Goal: Obtain resource: Download file/media

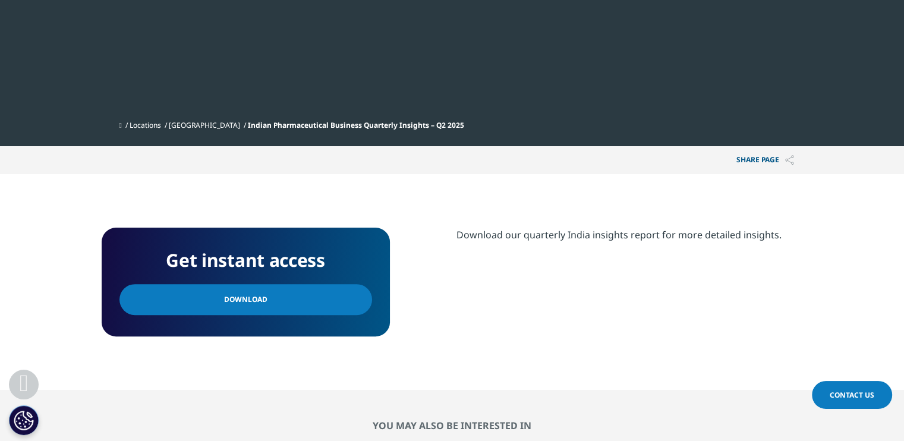
scroll to position [311, 0]
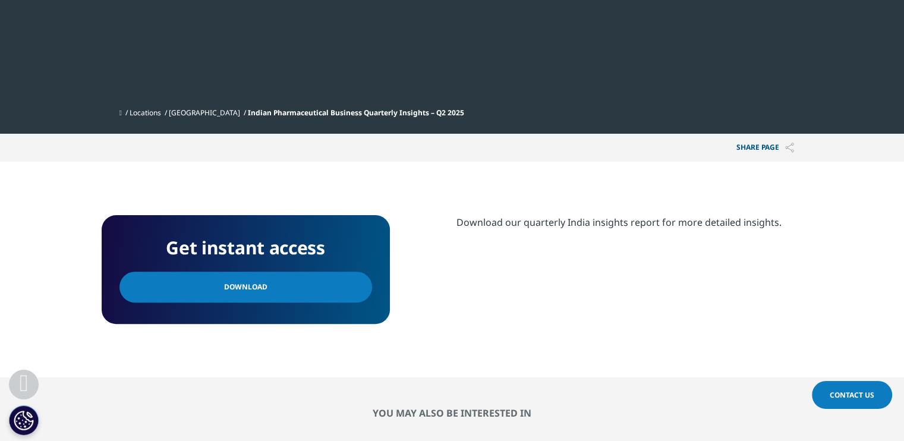
click at [304, 285] on link "Download" at bounding box center [245, 287] width 253 height 31
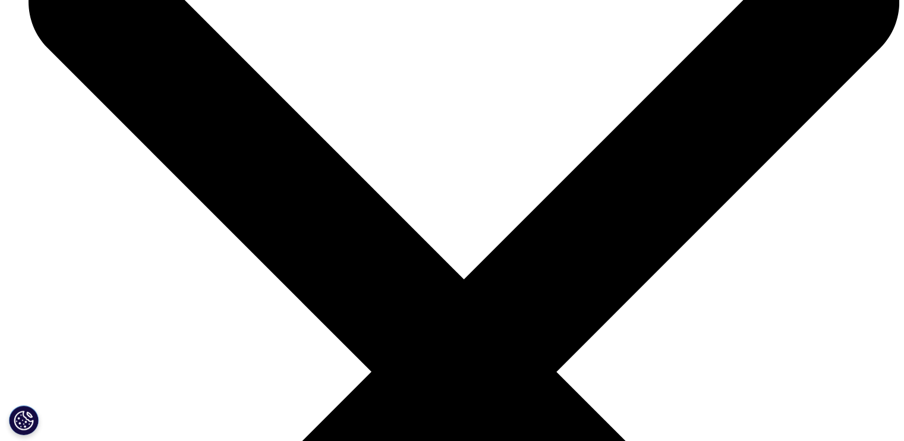
scroll to position [4020, 0]
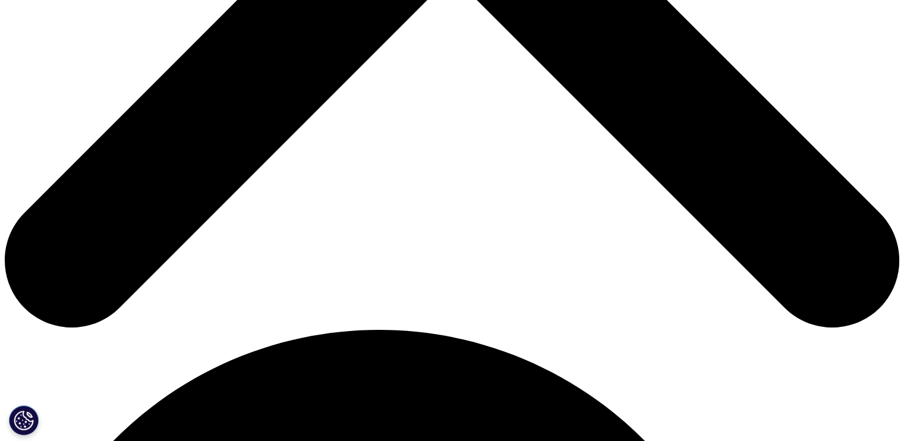
scroll to position [573, 0]
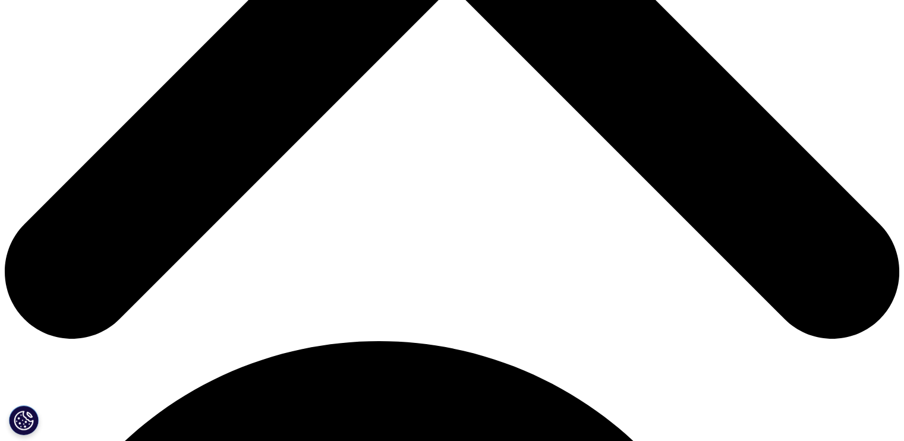
type input "PRADIP"
type input "SHAW"
select select "[GEOGRAPHIC_DATA]"
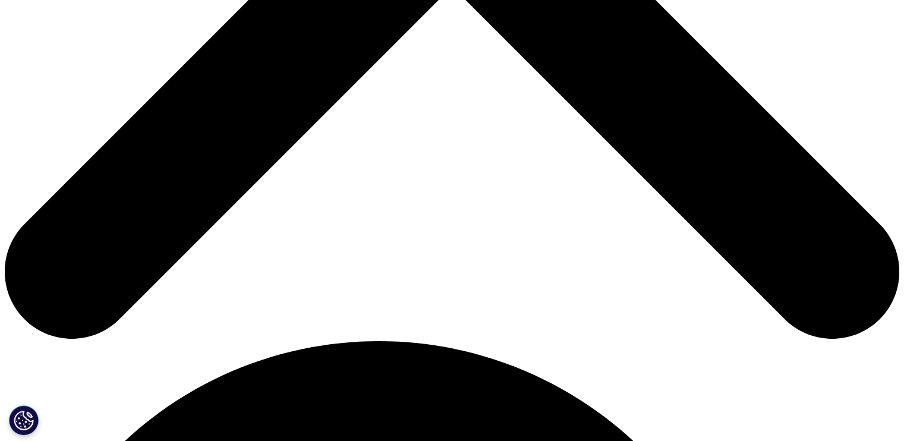
scroll to position [0, 39]
type input "pradipshaw799@gmail.com"
drag, startPoint x: 175, startPoint y: 280, endPoint x: 175, endPoint y: 297, distance: 17.2
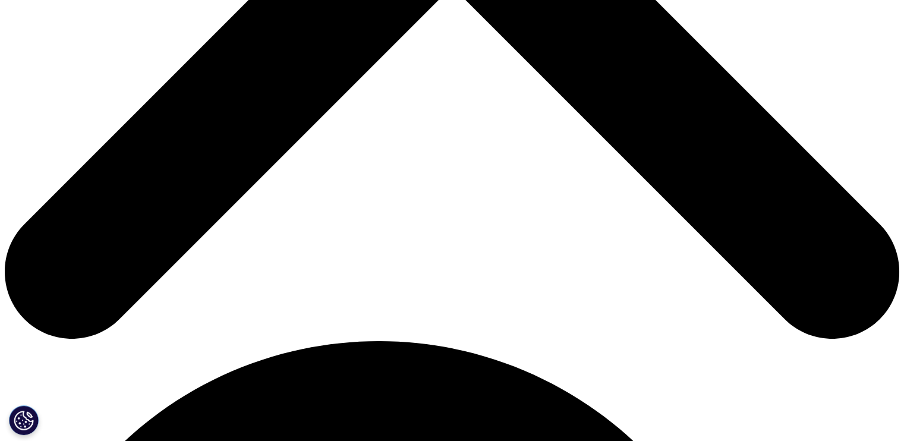
type input "NIPER Hyderabad"
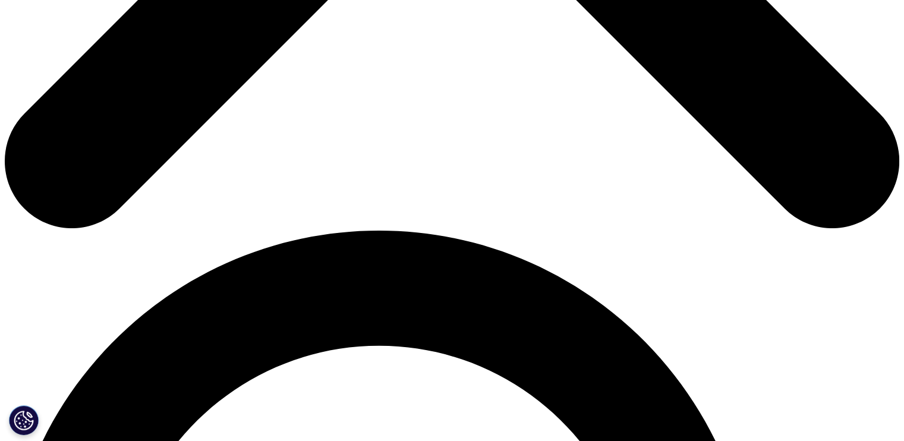
scroll to position [687, 0]
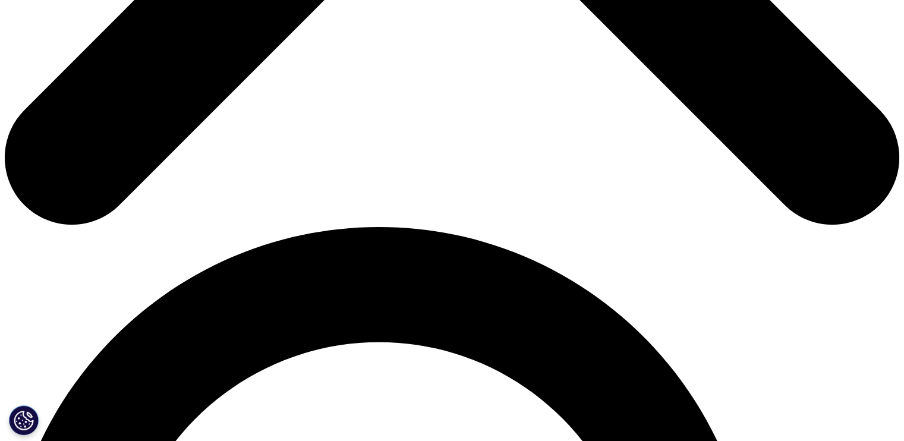
type input "Student"
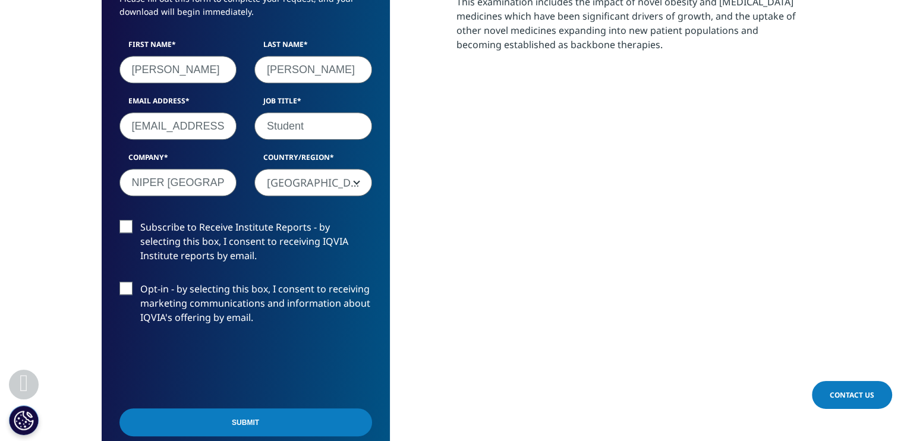
click at [125, 233] on label "Subscribe to Receive Institute Reports - by selecting this box, I consent to re…" at bounding box center [245, 244] width 253 height 49
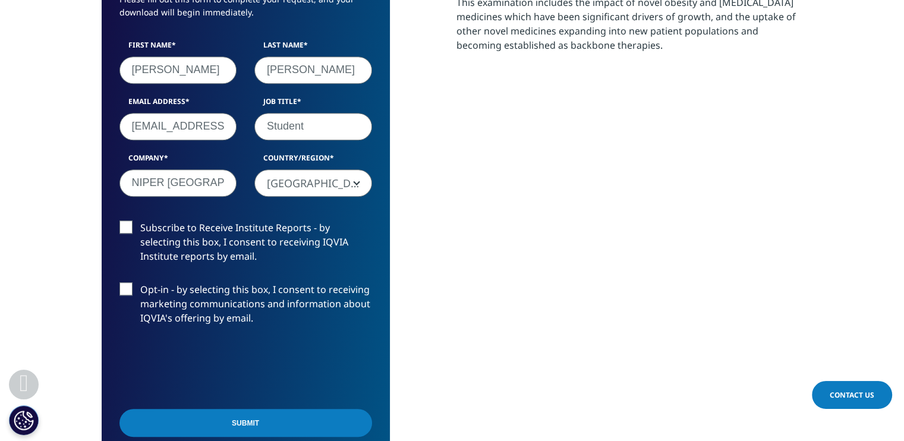
click at [140, 221] on input "Subscribe to Receive Institute Reports - by selecting this box, I consent to re…" at bounding box center [140, 221] width 0 height 0
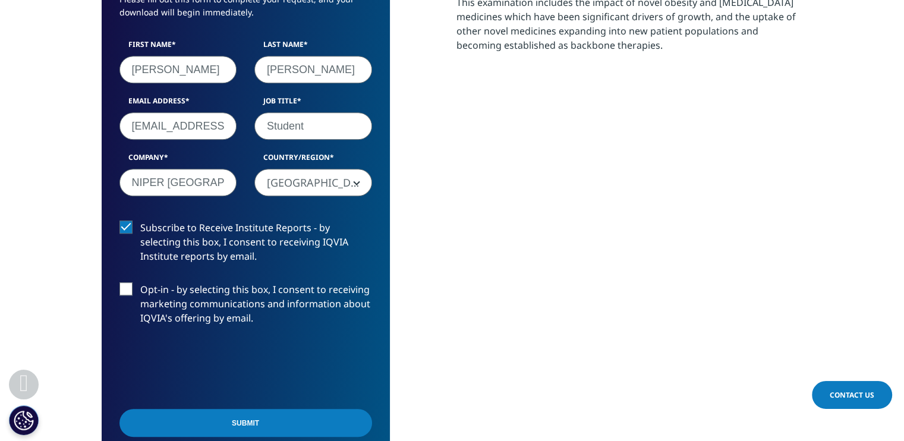
click at [128, 286] on label "Opt-in - by selecting this box, I consent to receiving marketing communications…" at bounding box center [245, 306] width 253 height 49
click at [140, 282] on input "Opt-in - by selecting this box, I consent to receiving marketing communications…" at bounding box center [140, 282] width 0 height 0
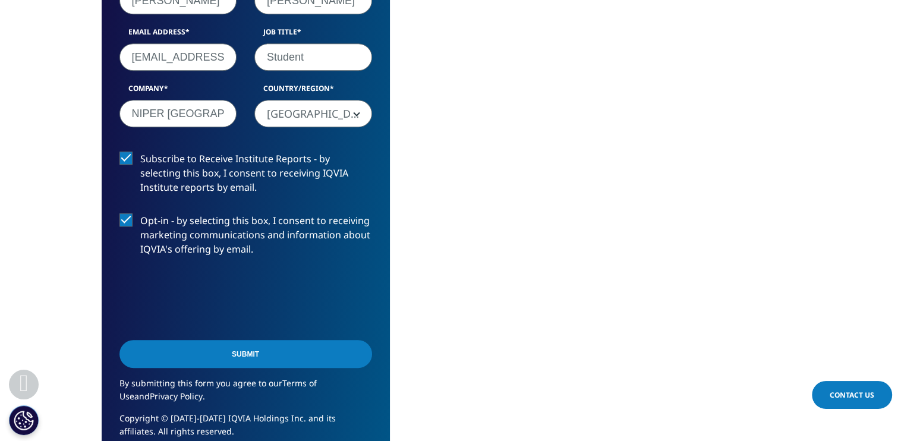
scroll to position [760, 0]
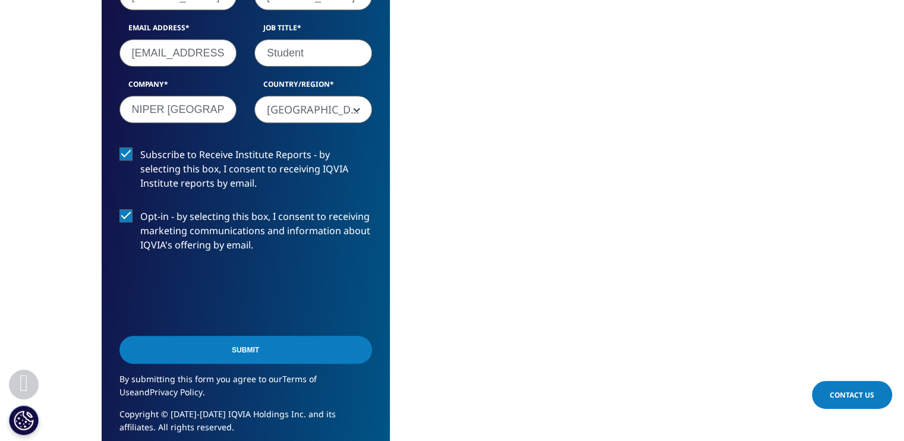
click at [260, 349] on input "Submit" at bounding box center [245, 350] width 253 height 28
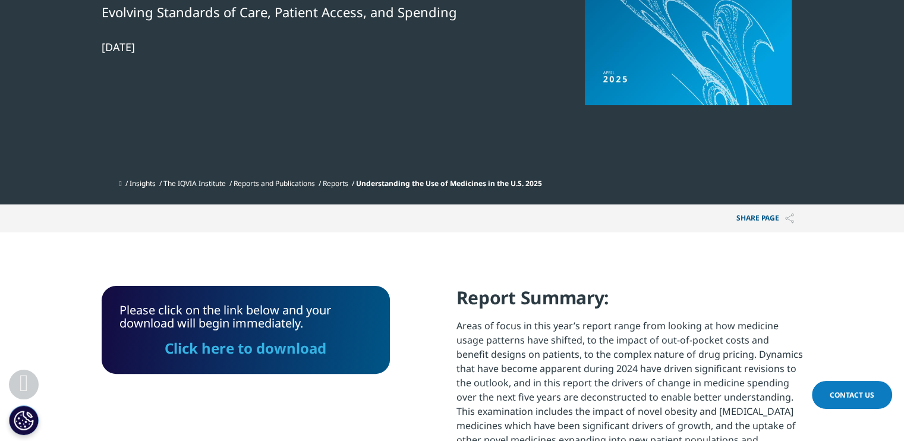
scroll to position [283, 0]
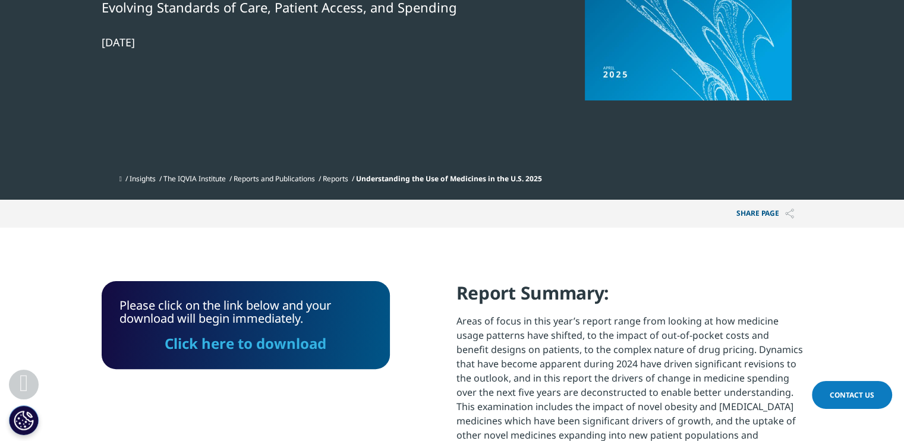
click at [303, 338] on link "Click here to download" at bounding box center [246, 343] width 162 height 20
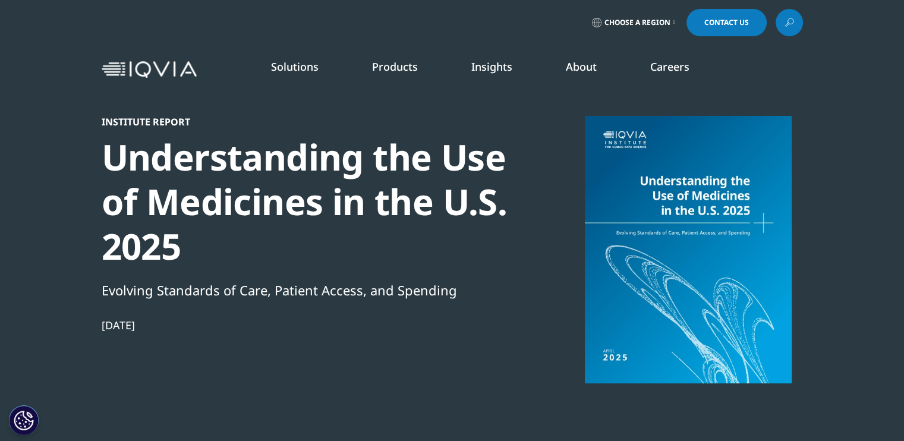
scroll to position [0, 0]
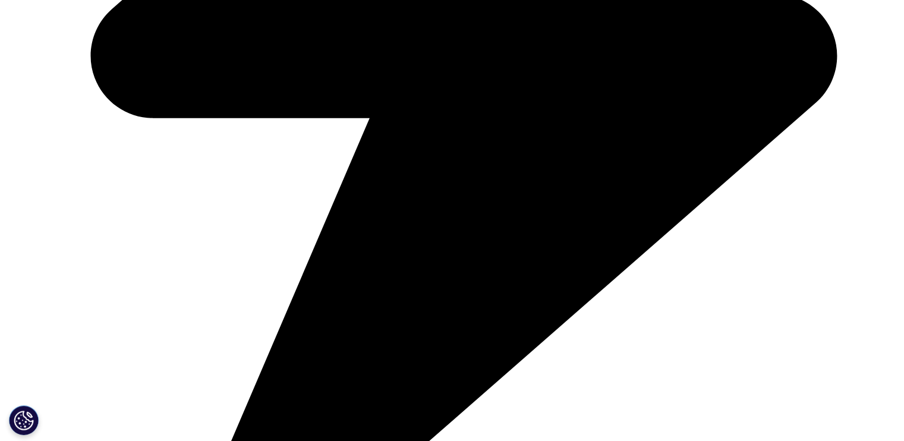
scroll to position [3377, 0]
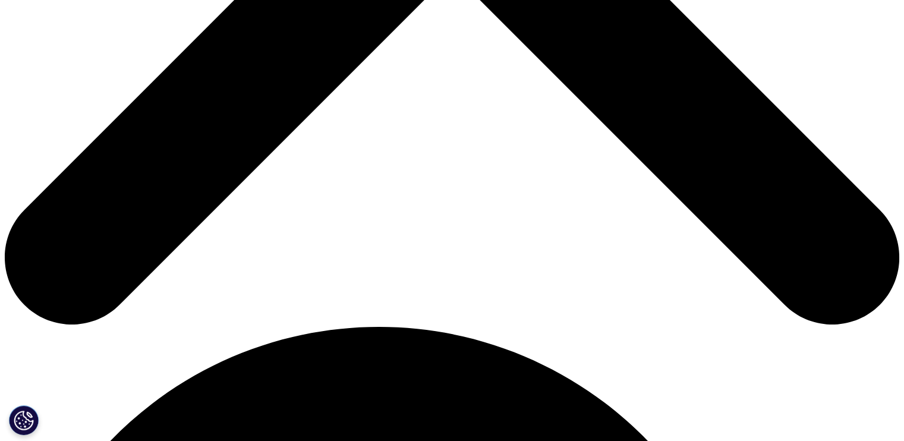
scroll to position [586, 0]
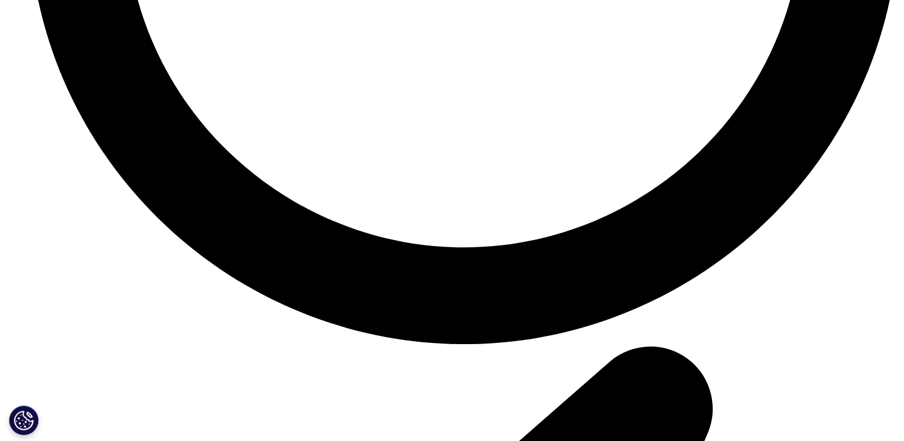
scroll to position [6229, 0]
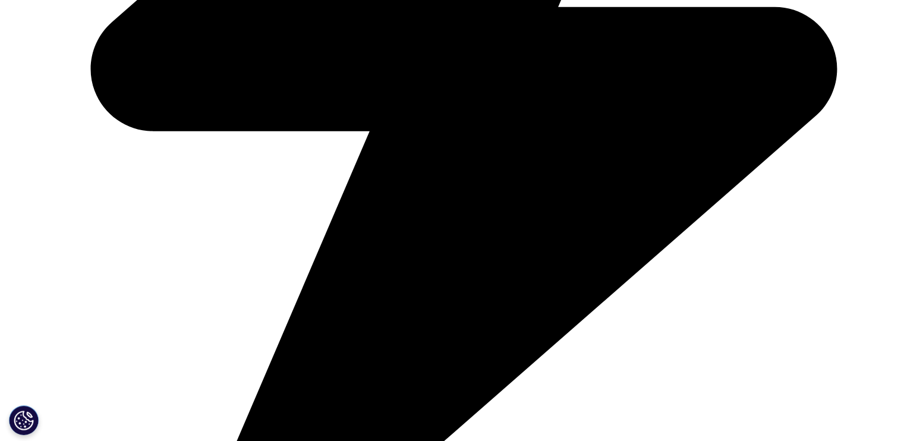
scroll to position [1063, 0]
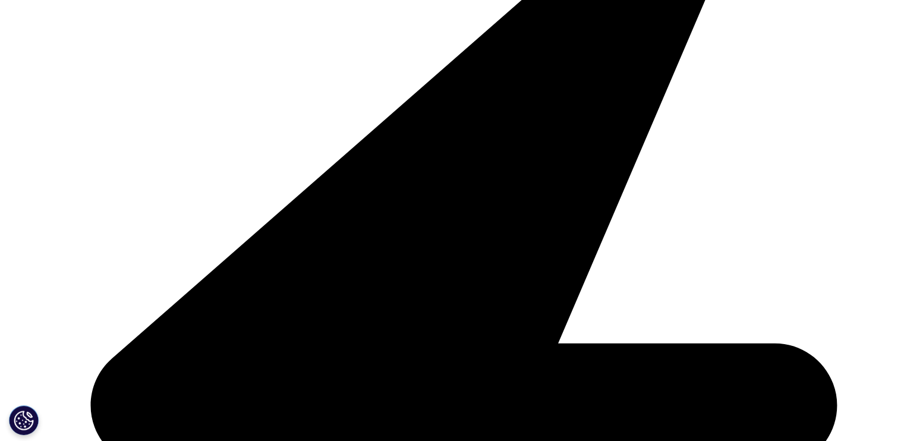
scroll to position [1769, 0]
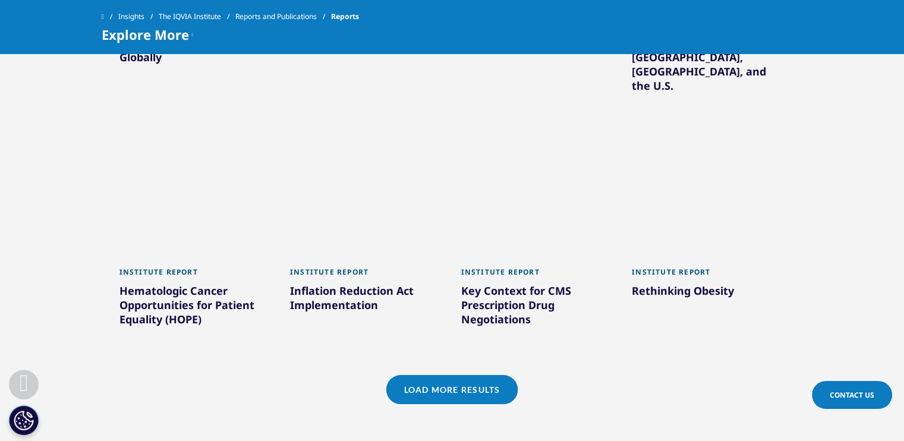
click at [443, 375] on link "Load More Results" at bounding box center [451, 389] width 131 height 29
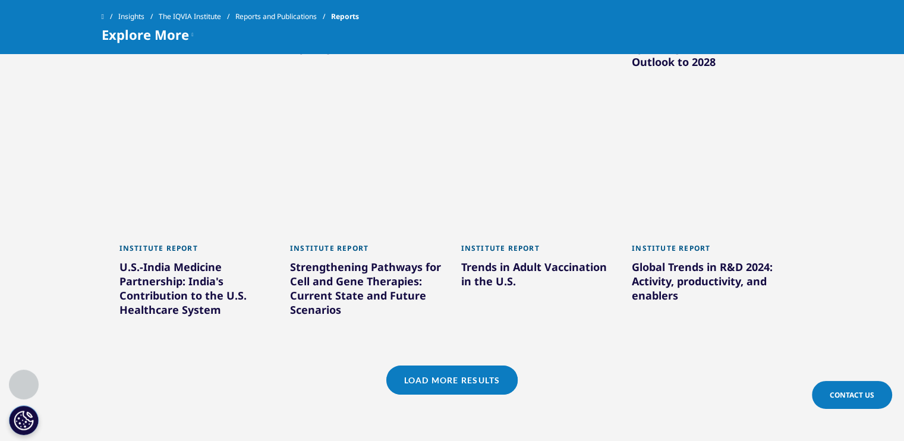
scroll to position [2517, 0]
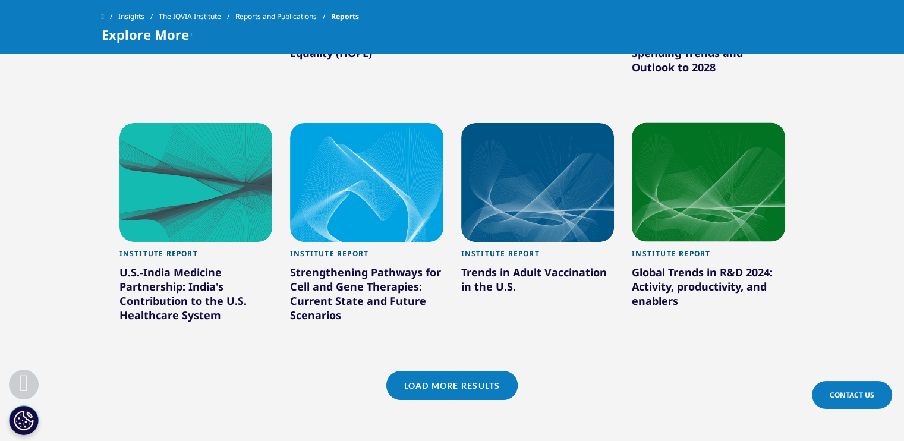
click at [481, 265] on div "Trends in Adult Vaccination in the U.S." at bounding box center [537, 281] width 153 height 33
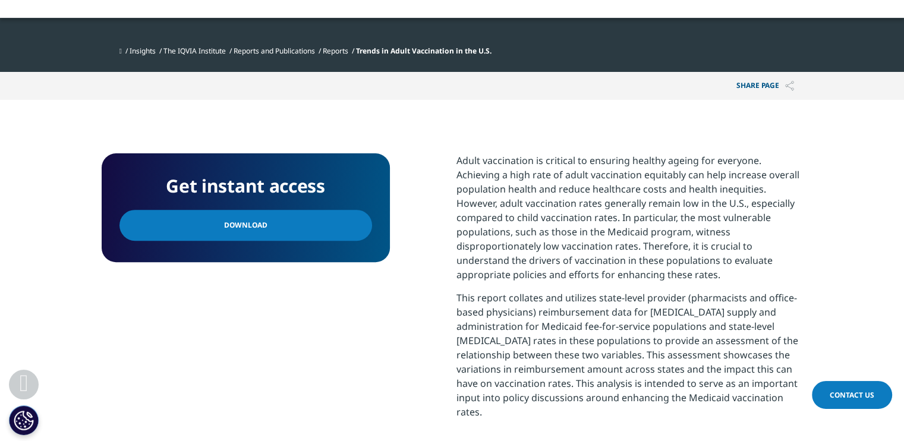
click at [240, 221] on span "Download" at bounding box center [245, 225] width 43 height 13
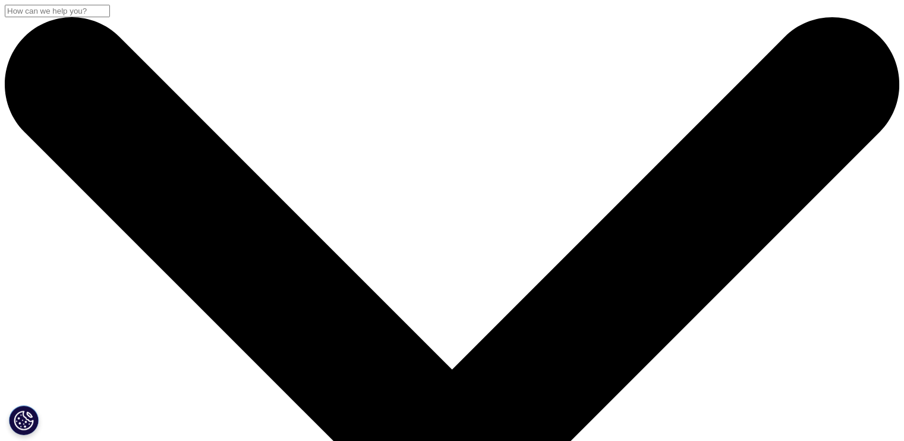
scroll to position [78, 0]
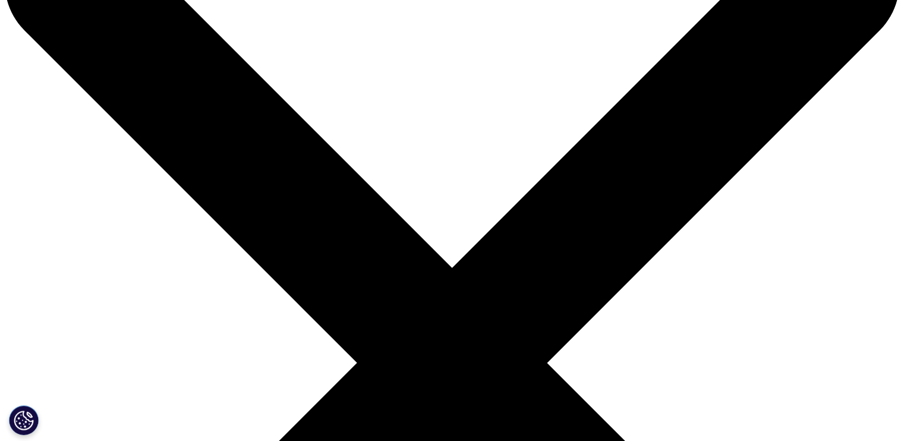
scroll to position [67, 0]
